Goal: Answer question/provide support

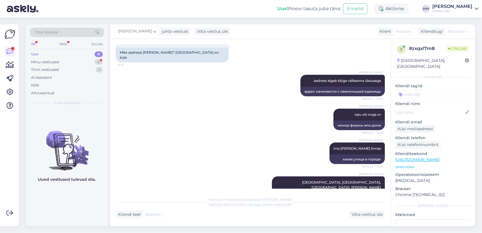
scroll to position [491, 0]
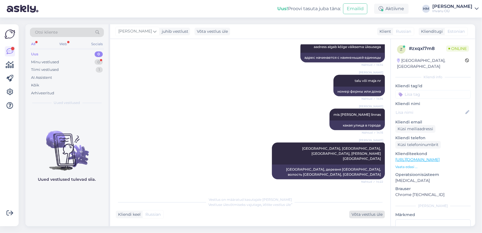
click at [361, 214] on div "Võta vestlus üle" at bounding box center [367, 215] width 36 height 8
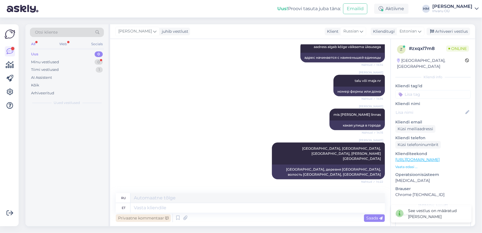
scroll to position [491, 0]
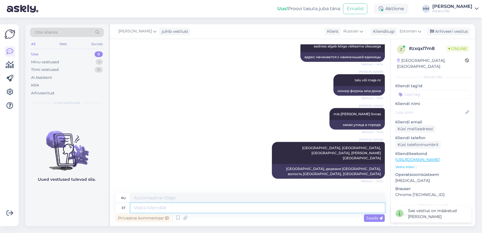
click at [151, 205] on textarea at bounding box center [257, 208] width 254 height 10
type textarea "Pange"
type textarea "Помещать"
type textarea "Pange see"
type textarea "Надень это"
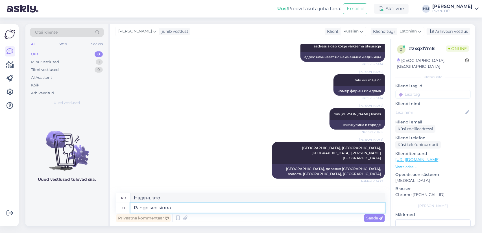
type textarea "Pange see sinna"
type textarea "Положите его туда."
type textarea "Pange see sinna aadressi k"
type textarea "Введите его в адрес."
type textarea "Pange see sinna aadressi [PERSON_NAME]"
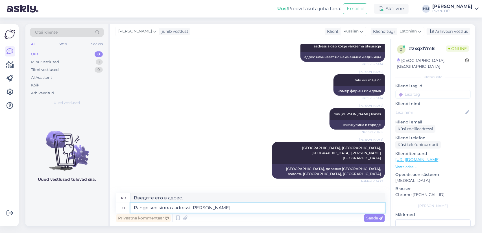
type textarea "Поместите его в адресное пространство."
type textarea "Pange see sinna aadressi [PERSON_NAME]"
click at [373, 216] on span "Saada" at bounding box center [374, 217] width 16 height 5
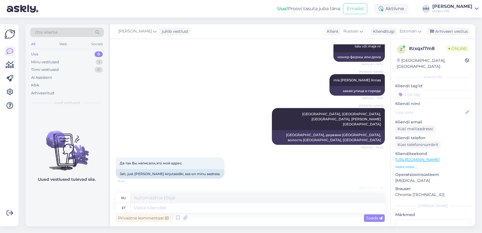
scroll to position [559, 0]
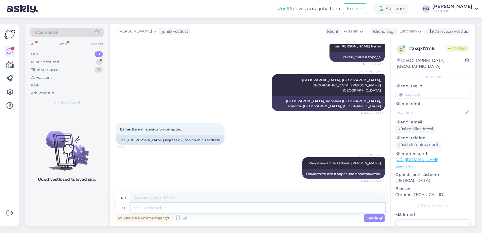
click at [170, 207] on textarea at bounding box center [257, 208] width 254 height 10
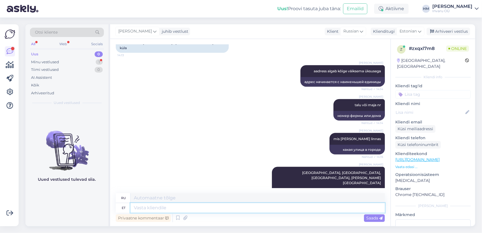
scroll to position [503, 0]
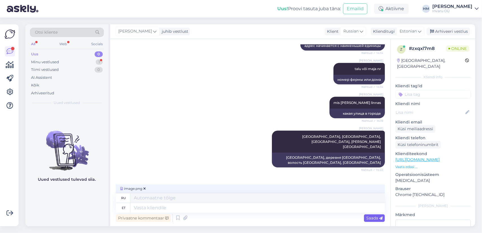
click at [373, 218] on span "Saada" at bounding box center [374, 217] width 16 height 5
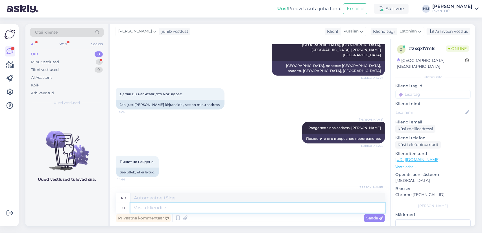
click at [145, 208] on textarea at bounding box center [257, 208] width 254 height 10
type textarea "ei"
type textarea "нет"
type textarea "ei oska"
type textarea "не мочь"
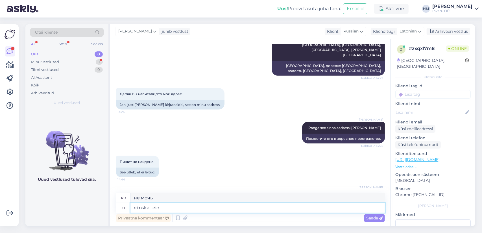
type textarea "ei oska teid r"
type textarea "Я вас не знаю."
type textarea "ei oska teid rohkem a"
type textarea "Я тебя больше не знаю."
type textarea "ei oska teid rohkem aidata, m"
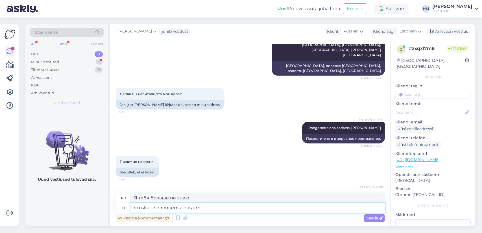
type textarea "Я больше ничем не могу вам помочь."
type textarea "ei oska teid rohkem aidata, meil s"
type textarea "Мы не можем вам больше помочь."
type textarea "ei oska teid rohkem aidata, meil süsteem"
type textarea "Я не могу вам больше помочь, у нас есть система."
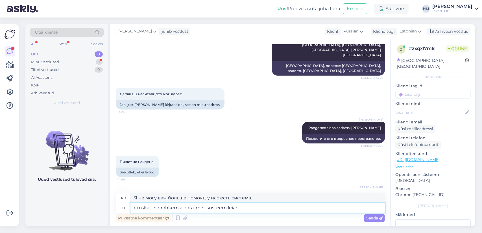
type textarea "ei oska teid rohkem aidata, meil süsteem leiab j"
type textarea "Я больше ничем не могу вам помочь, наша система считает,"
type textarea "ei oska teid rohkem aidata, meil süsteem leiab ja"
type textarea "Я больше ничем не могу вам помочь, наша система находит и"
type textarea "ei oska teid rohkem aidata, meil süsteem leiab ja laseb"
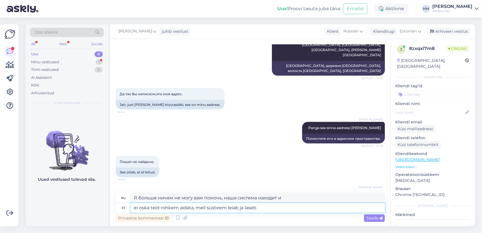
type textarea "Я больше ничем не могу вам помочь, наша система сама вас найдет и даст вам знат…"
type textarea "ei oska teid rohkem aidata, meil süsteem leiab ja laseb kulleriga"
type textarea "Я больше ничем не могу вам помочь, наша система сама его найдет и отправит [PER…"
type textarea "ei oska teid rohkem aidata, meil süsteem leiab ja laseb kulleriga saata"
type textarea "Я больше ничем не могу вам помочь, наша система сама его найдет и отправит курь…"
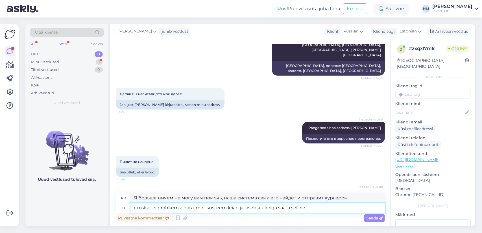
type textarea "ei oska teid rohkem aidata, meil süsteem leiab ja laseb kulleriga saata sellele"
type textarea "Я больше ничем не могу вам помочь, наша система найдет его и отправит вам курье…"
type textarea "ei oska teid rohkem aidata, meil süsteem leiab ja laseb kulleriga saata sellele…"
type textarea "Я больше ничем не могу вам помочь, наша система найдет его и отправит на этот а…"
type textarea "ei oska teid rohkem aidata, meil süsteem leiab ja laseb kulleriga saata sellele…"
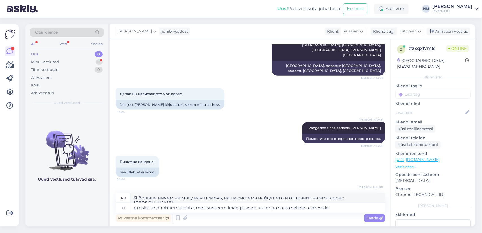
drag, startPoint x: 371, startPoint y: 217, endPoint x: 372, endPoint y: 210, distance: 7.5
click at [371, 217] on span "Saada" at bounding box center [374, 217] width 16 height 5
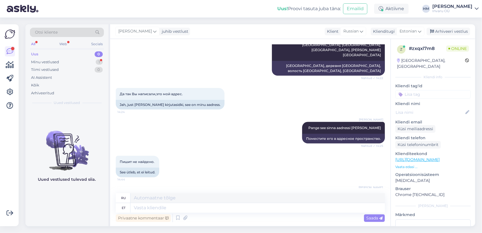
scroll to position [638, 0]
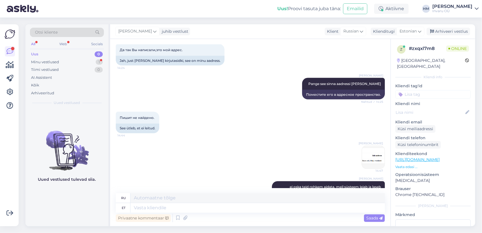
click at [375, 146] on img at bounding box center [373, 157] width 23 height 23
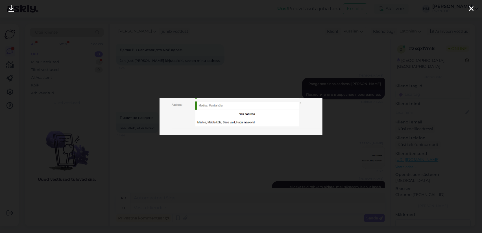
click at [470, 8] on icon at bounding box center [471, 8] width 5 height 7
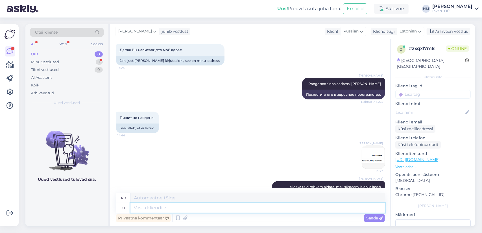
click at [144, 208] on textarea at bounding box center [257, 208] width 254 height 10
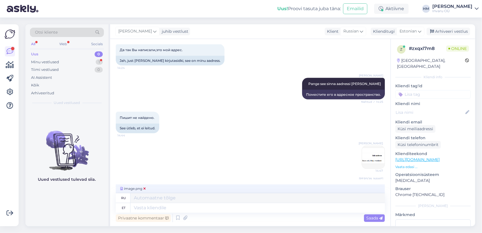
click at [145, 188] on icon at bounding box center [144, 188] width 2 height 3
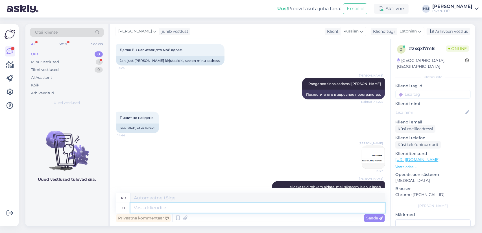
click at [176, 210] on textarea at bounding box center [257, 208] width 254 height 10
click at [464, 32] on div "Arhiveeri vestlus" at bounding box center [447, 32] width 43 height 8
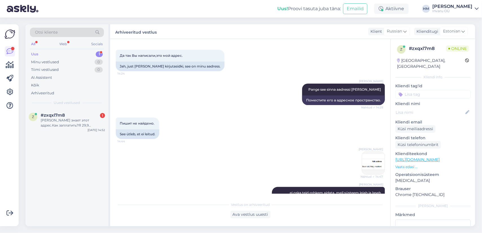
scroll to position [677, 0]
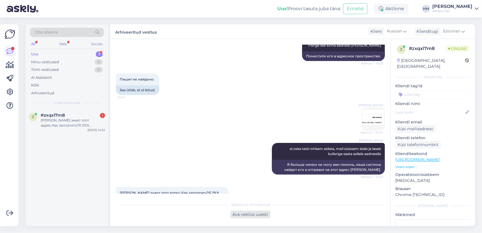
click at [251, 214] on div "Ava vestlus uuesti" at bounding box center [250, 215] width 40 height 8
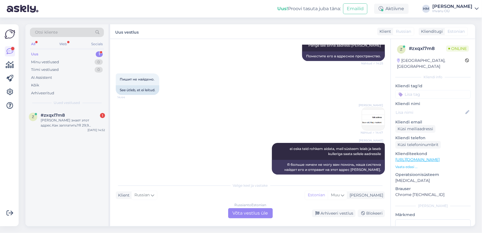
click at [255, 211] on div "Russian to Estonian Võta vestlus üle" at bounding box center [250, 213] width 45 height 10
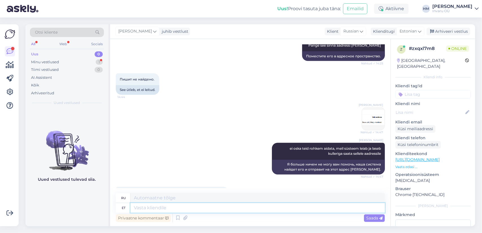
drag, startPoint x: 142, startPoint y: 209, endPoint x: 200, endPoint y: 202, distance: 57.7
click at [142, 209] on textarea at bounding box center [257, 208] width 254 height 10
type textarea "jätkate"
type textarea "вы продолжаете"
type textarea "jätkate ja"
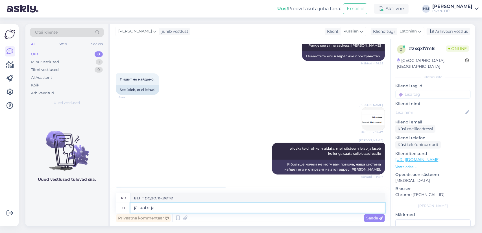
type textarea "вы продолжаете и"
type textarea "jätkate ja maksate"
type textarea "вы продолжаете и платите"
type textarea "jätkate ja maksate läbi p"
type textarea "вы продолжаете и платите через"
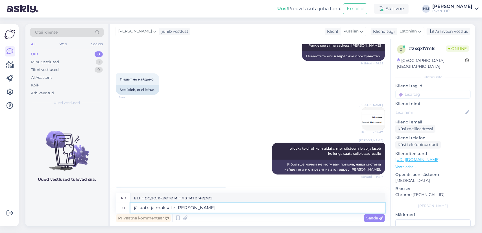
type textarea "jätkate ja maksate läbi panga"
type textarea "вы продолжаете и платите через банк"
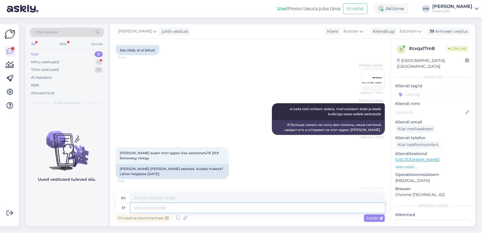
scroll to position [750, 0]
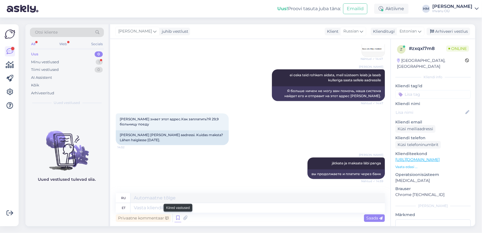
click at [178, 220] on icon at bounding box center [177, 218] width 7 height 8
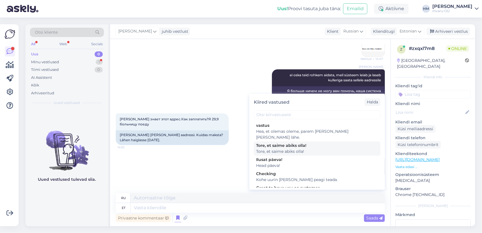
click at [283, 143] on div "Tore, et saime abiks olla!" at bounding box center [317, 146] width 122 height 6
type textarea "Рады, что смогли быть полезны!"
type textarea "Tore, et saime abiks olla!"
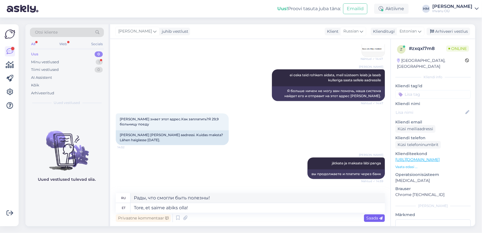
click at [372, 217] on span "Saada" at bounding box center [374, 217] width 16 height 5
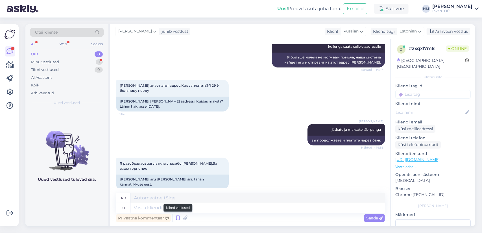
click at [177, 217] on icon at bounding box center [177, 218] width 7 height 8
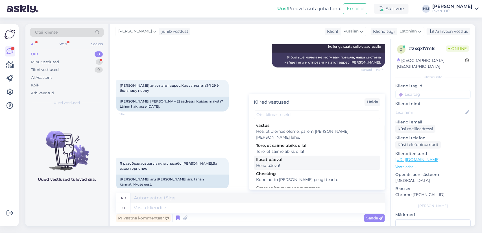
click at [273, 163] on div "Head päeva!" at bounding box center [317, 166] width 122 height 6
type textarea "Добрый день!"
type textarea "Head päeva!"
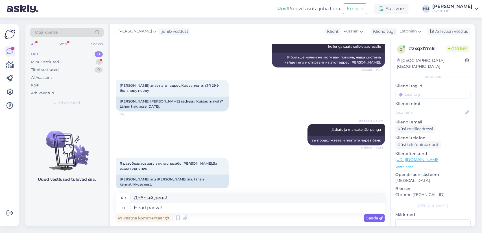
click at [372, 219] on span "Saada" at bounding box center [374, 217] width 16 height 5
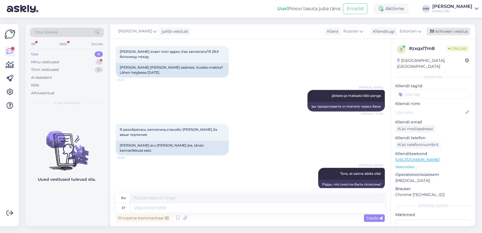
click at [468, 29] on div "Arhiveeri vestlus" at bounding box center [447, 32] width 43 height 8
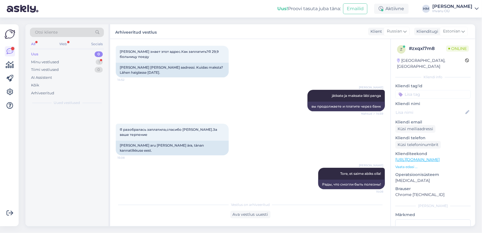
scroll to position [812, 0]
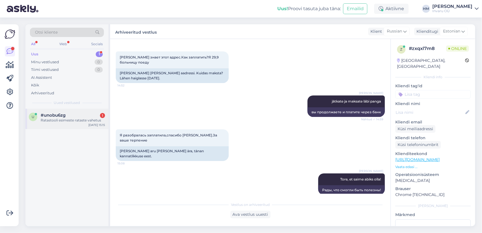
click at [55, 118] on div "Ratastooli esimeste rataste vahetus" at bounding box center [73, 120] width 64 height 5
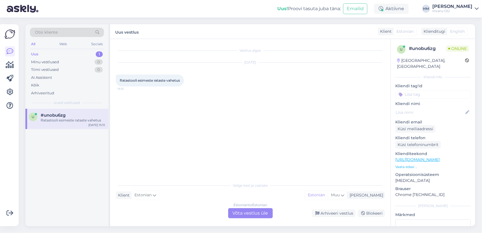
click at [260, 210] on div "Estonian to Estonian Võta vestlus üle" at bounding box center [250, 213] width 45 height 10
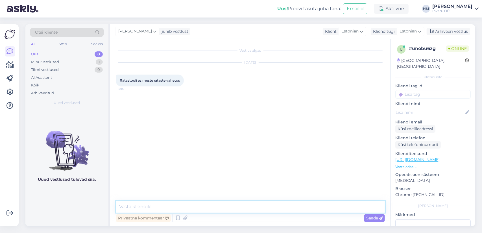
click at [192, 202] on textarea at bounding box center [250, 207] width 269 height 12
type textarea "Tere!"
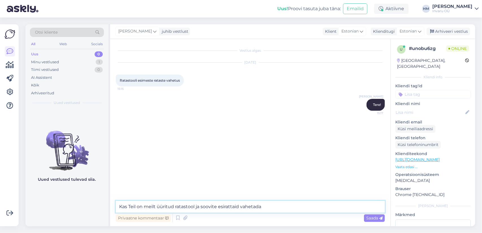
type textarea "Kas Teil on meilt üüritud ratastool ja soovite esirattaid vahetada?"
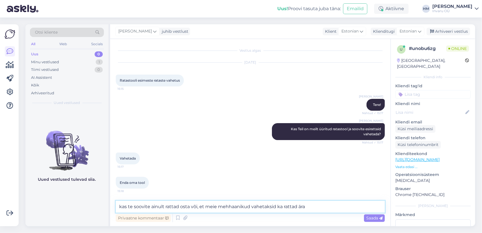
click at [176, 205] on textarea "kas te soovite ainult rattad osta või, et meie mehhaanikud vahetaksid ka rattad…" at bounding box center [250, 207] width 269 height 12
click at [199, 207] on textarea "kas te soovite ainult rattaid osta või, et meie mehhaanikud vahetaksid ka ratta…" at bounding box center [250, 207] width 269 height 12
type textarea "kas te soovite ainult rattaid osta või kogu teenust, et meie mehhaanikud vaheta…"
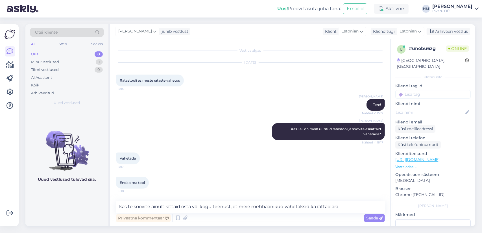
drag, startPoint x: 374, startPoint y: 217, endPoint x: 375, endPoint y: 221, distance: 3.8
click at [375, 218] on span "Saada" at bounding box center [374, 217] width 16 height 5
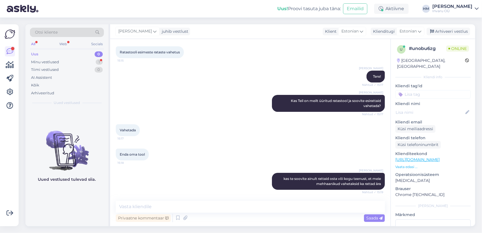
scroll to position [58, 0]
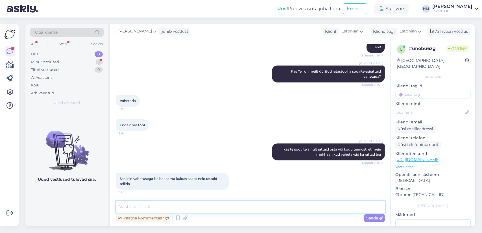
click at [156, 206] on textarea at bounding box center [250, 207] width 269 height 12
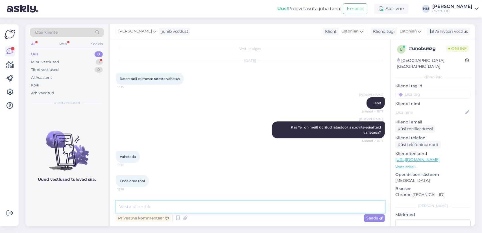
scroll to position [0, 0]
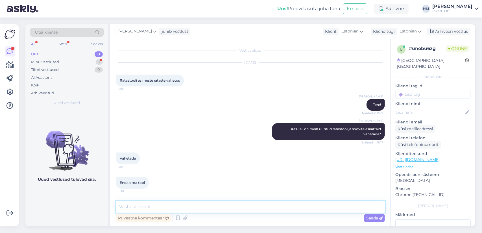
paste textarea "[URL][DOMAIN_NAME]"
click at [118, 206] on textarea "[URL][DOMAIN_NAME]" at bounding box center [250, 207] width 269 height 12
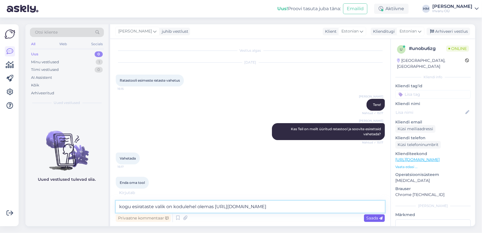
type textarea "kogu esirataste valik on kodulehel olemas [URL][DOMAIN_NAME]"
click at [369, 217] on span "Saada" at bounding box center [374, 217] width 16 height 5
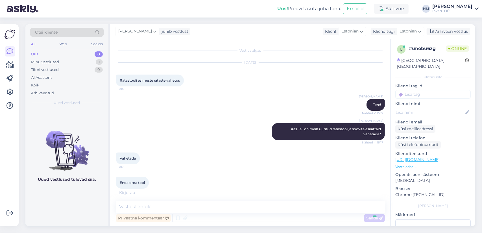
scroll to position [87, 0]
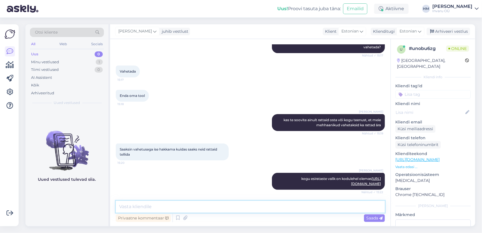
click at [129, 205] on textarea at bounding box center [250, 207] width 269 height 12
type textarea "saate valida [PERSON_NAME] e-[PERSON_NAME] osta"
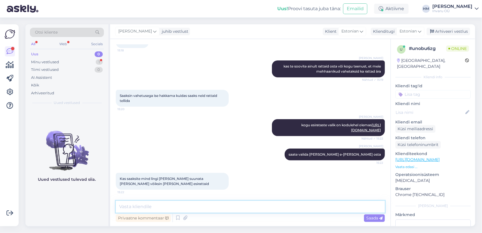
scroll to position [165, 0]
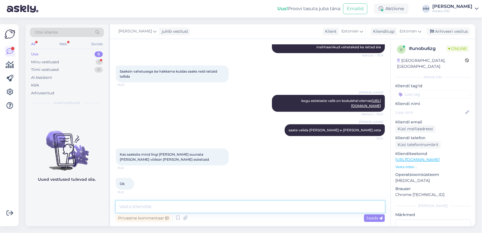
click at [164, 208] on textarea at bounding box center [250, 207] width 269 height 12
type textarea "s"
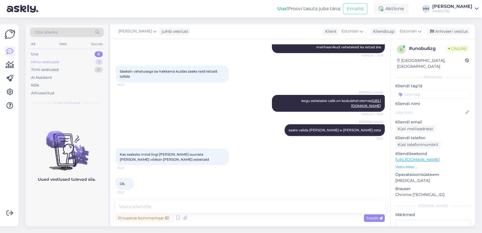
click at [44, 62] on div "Minu vestlused" at bounding box center [45, 62] width 28 height 6
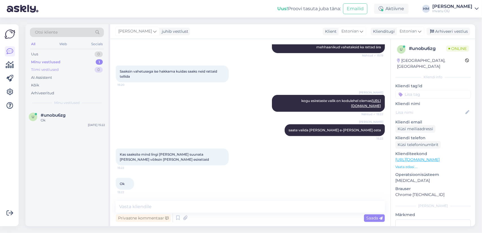
click at [47, 69] on div "Tiimi vestlused" at bounding box center [45, 70] width 28 height 6
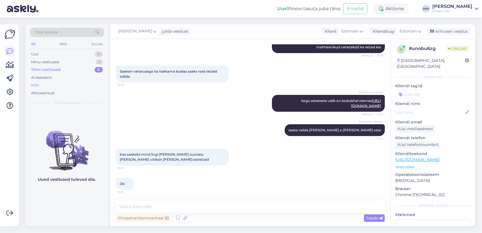
click at [41, 85] on div "Kõik" at bounding box center [67, 85] width 74 height 8
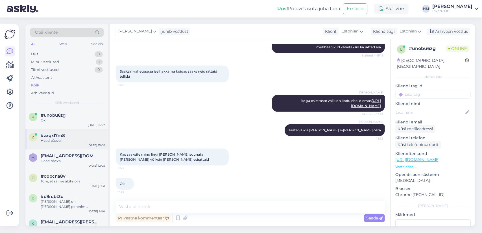
click at [56, 144] on div "z #zxqxl7m8 Head päeva! [DATE] 15:08" at bounding box center [66, 139] width 83 height 20
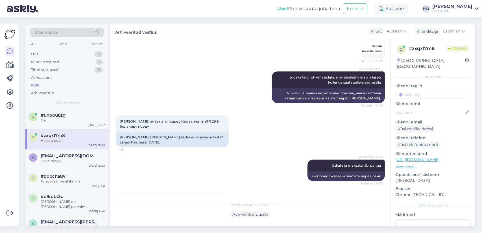
scroll to position [728, 0]
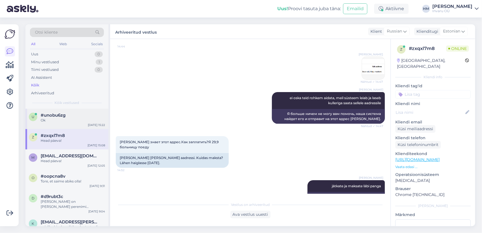
click at [54, 117] on span "#unobu6zg" at bounding box center [53, 115] width 25 height 5
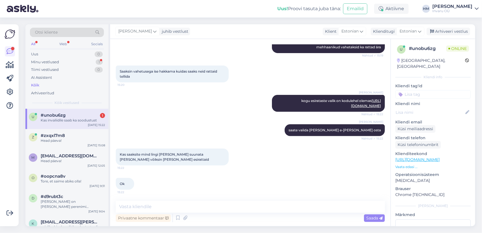
scroll to position [189, 0]
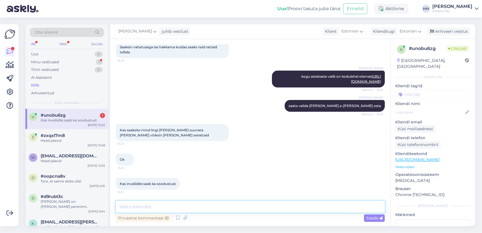
click at [159, 202] on textarea at bounding box center [250, 207] width 269 height 12
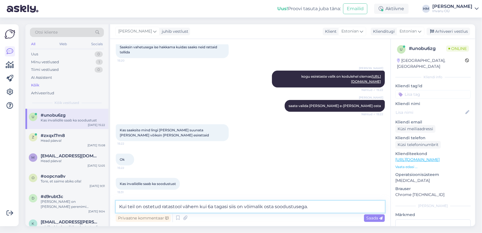
drag, startPoint x: 160, startPoint y: 206, endPoint x: 142, endPoint y: 205, distance: 18.1
click at [142, 205] on textarea "Kui teil on ostetud ratastool vähem kui 6a tagasi siis on võimalik osta soodust…" at bounding box center [250, 207] width 269 height 12
click at [163, 206] on textarea "Kui teil on ratastool vähem kui 6a tagasi siis on võimalik osta soodustusega." at bounding box center [250, 207] width 269 height 12
paste textarea "ostetud"
type textarea "Kui teil on ratastool ostetud vähem kui 6a tagasi siis on võimalik osta soodust…"
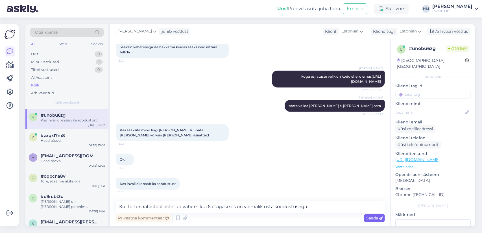
click at [372, 217] on span "Saada" at bounding box center [374, 217] width 16 height 5
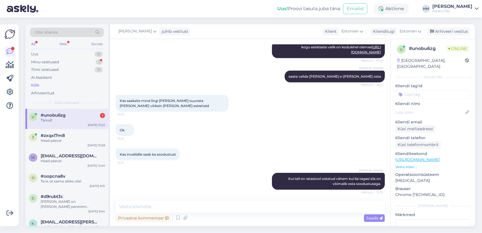
scroll to position [243, 0]
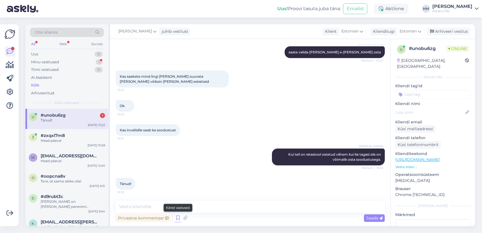
click at [178, 217] on icon at bounding box center [177, 218] width 7 height 8
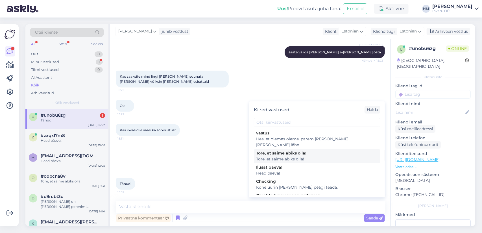
click at [262, 150] on div "Tore, et saime abiks olla!" at bounding box center [317, 153] width 122 height 6
type textarea "Tore, et saime abiks olla!"
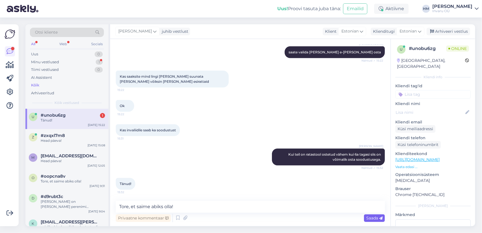
click at [370, 218] on span "Saada" at bounding box center [374, 217] width 16 height 5
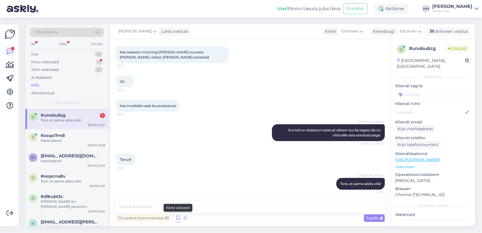
click at [178, 216] on icon at bounding box center [177, 218] width 7 height 8
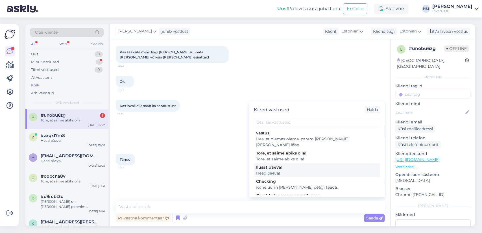
click at [275, 164] on div "Ilusat päeva!" at bounding box center [317, 167] width 122 height 6
type textarea "Head päeva!"
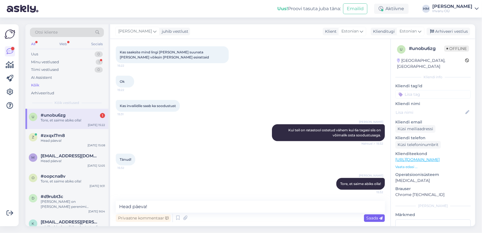
click at [370, 216] on span "Saada" at bounding box center [374, 217] width 16 height 5
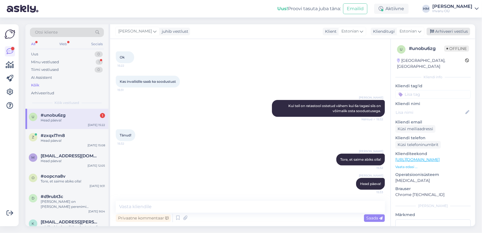
click at [457, 30] on div "Arhiveeri vestlus" at bounding box center [447, 32] width 43 height 8
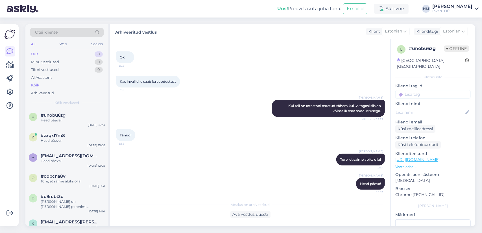
click at [36, 52] on div "Uus" at bounding box center [34, 54] width 7 height 6
